Goal: Check status: Check status

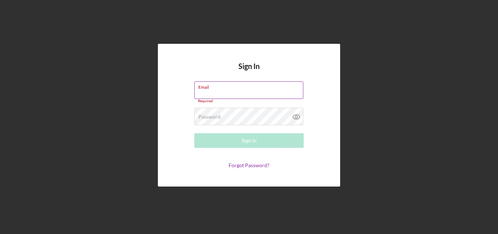
type input "[EMAIL_ADDRESS][DOMAIN_NAME]"
click at [194, 133] on button "Sign In" at bounding box center [248, 140] width 109 height 15
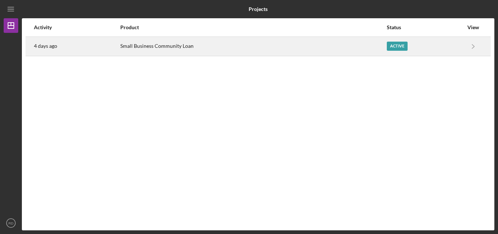
click at [177, 48] on div "Small Business Community Loan" at bounding box center [252, 46] width 265 height 18
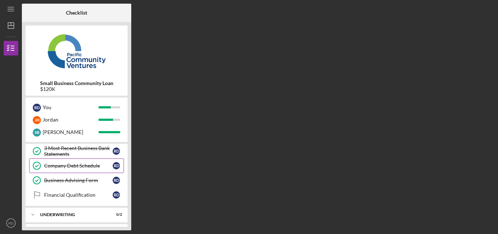
scroll to position [178, 0]
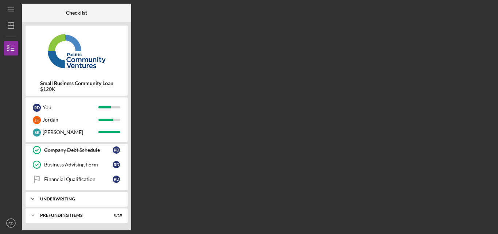
click at [83, 198] on div "Underwriting" at bounding box center [79, 198] width 78 height 4
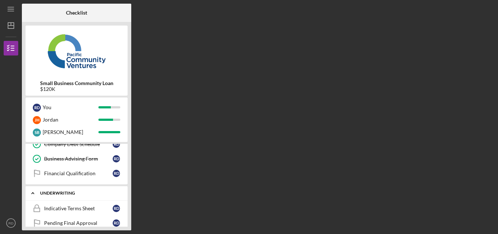
scroll to position [211, 0]
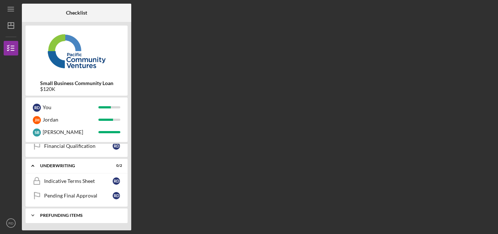
click at [76, 213] on div "Prefunding Items" at bounding box center [79, 215] width 78 height 4
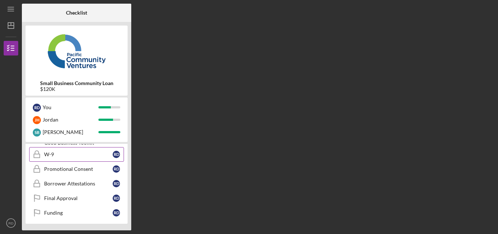
scroll to position [361, 0]
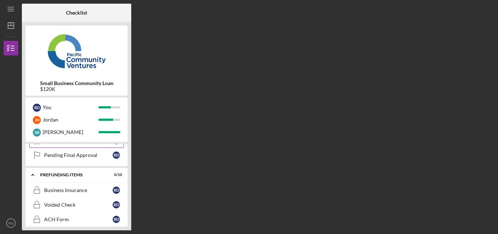
click at [61, 178] on div "Icon/Expander Prefunding Items 0 / 10" at bounding box center [77, 174] width 102 height 15
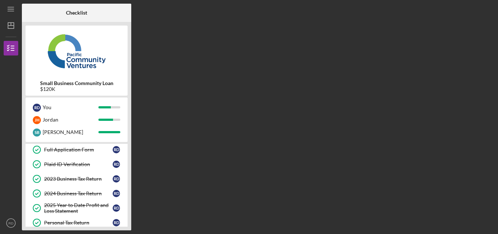
scroll to position [0, 0]
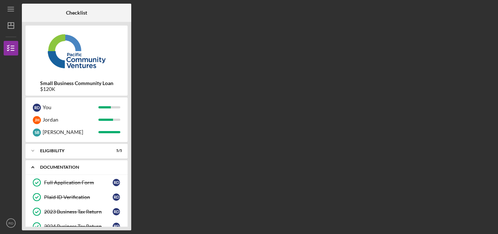
click at [71, 168] on div "Documentation" at bounding box center [79, 167] width 78 height 4
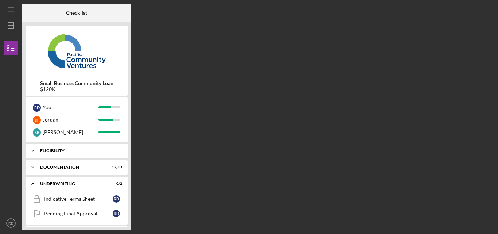
click at [49, 152] on div "Eligibility" at bounding box center [79, 150] width 78 height 4
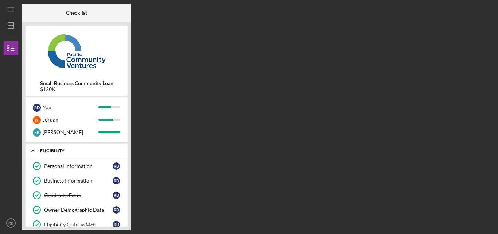
click at [51, 150] on div "Eligibility" at bounding box center [79, 150] width 78 height 4
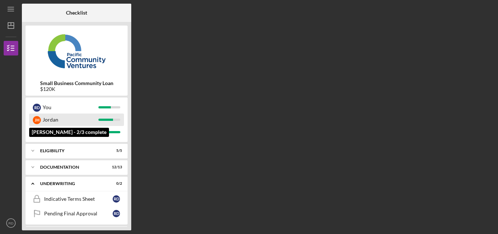
click at [51, 120] on div "Jordan" at bounding box center [71, 119] width 56 height 12
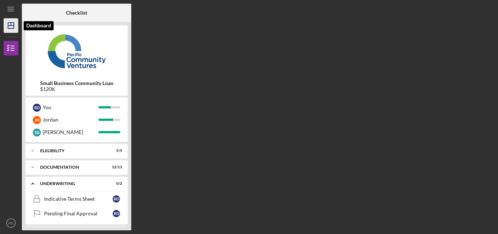
click at [5, 25] on icon "Icon/Dashboard" at bounding box center [11, 25] width 18 height 18
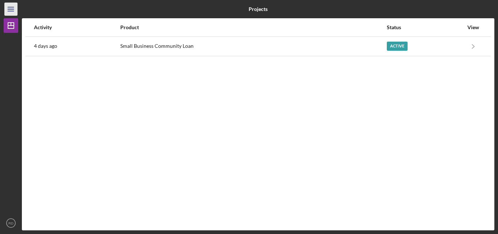
click at [12, 8] on icon "Icon/Menu" at bounding box center [11, 9] width 16 height 16
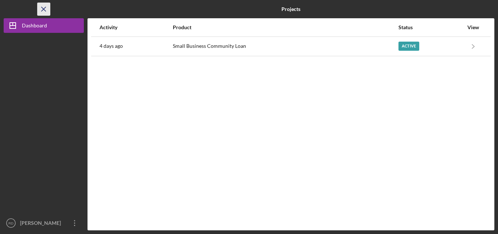
click at [44, 8] on icon "Icon/Menu Close" at bounding box center [44, 9] width 16 height 16
